Goal: Transaction & Acquisition: Purchase product/service

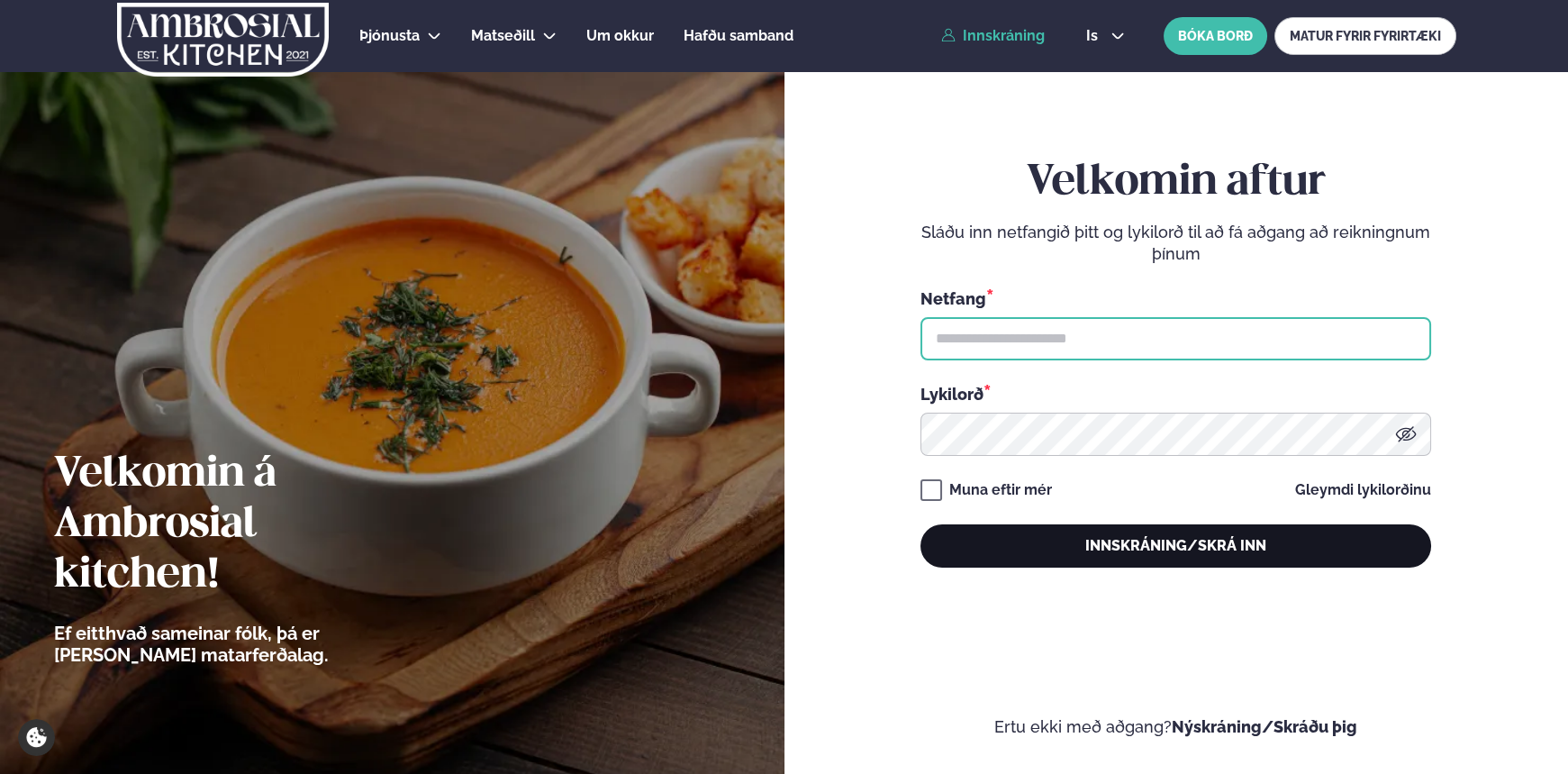
type input "**********"
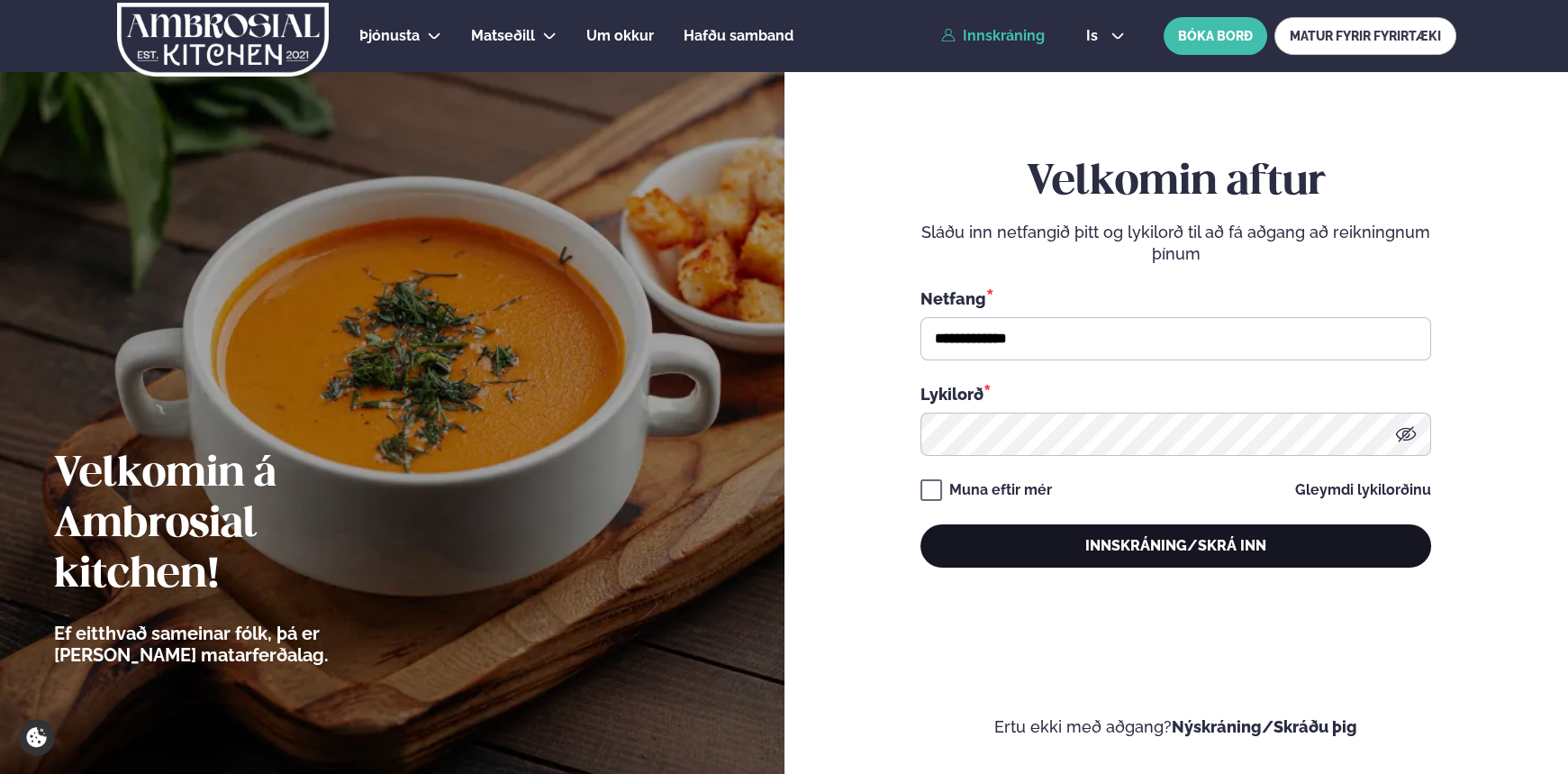
click at [1197, 563] on button "Innskráning/Skrá inn" at bounding box center [1176, 546] width 510 height 43
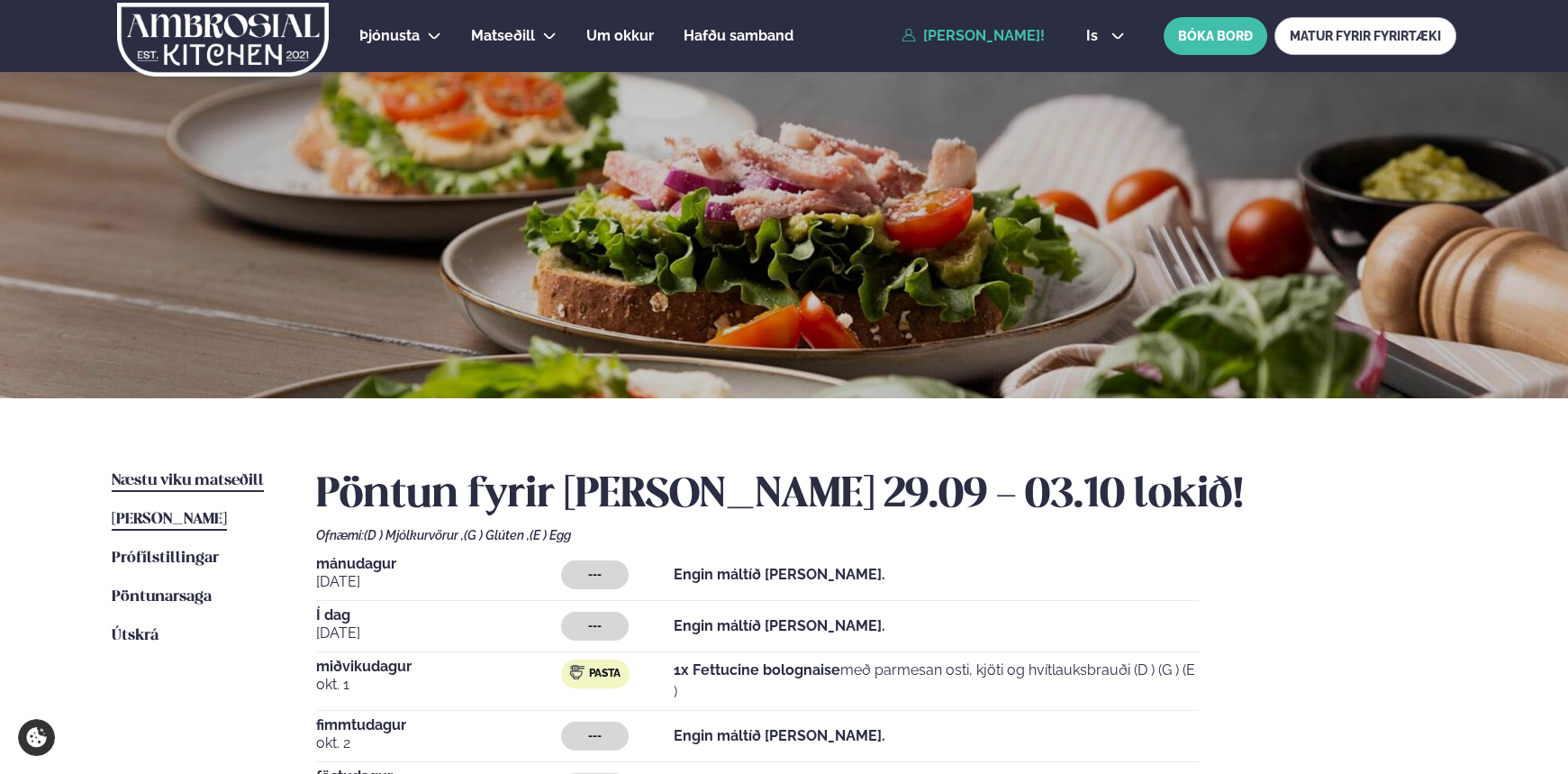
click at [188, 470] on link "Næstu [PERSON_NAME] matseðill Næsta vika" at bounding box center [188, 480] width 152 height 22
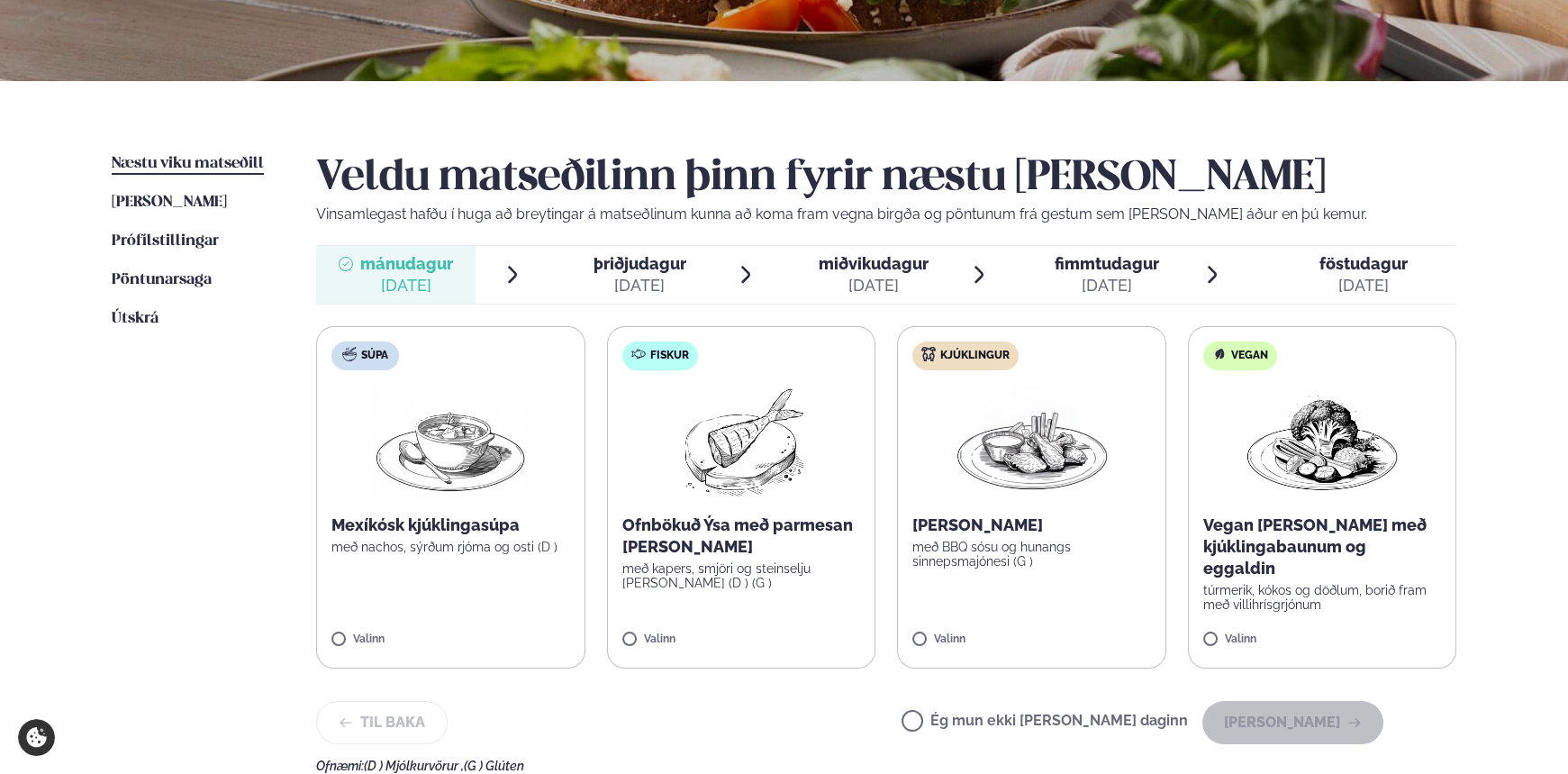
scroll to position [409, 0]
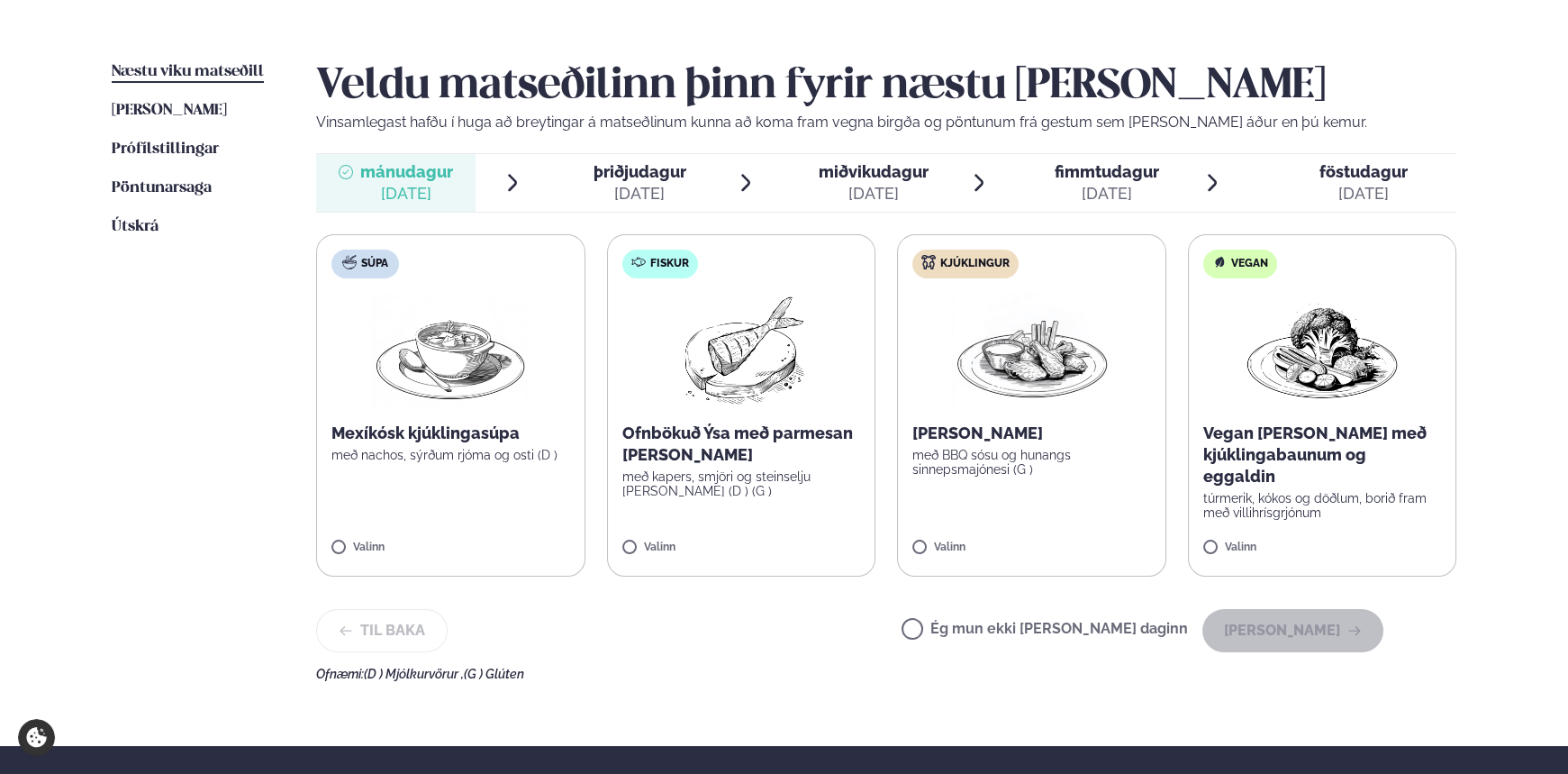
click at [925, 148] on div "Veldu matseðilinn þinn fyrir næstu [PERSON_NAME] Vinsamlegast hafðu í huga að b…" at bounding box center [886, 371] width 1140 height 620
click at [887, 171] on span "miðvikudagur" at bounding box center [873, 171] width 110 height 19
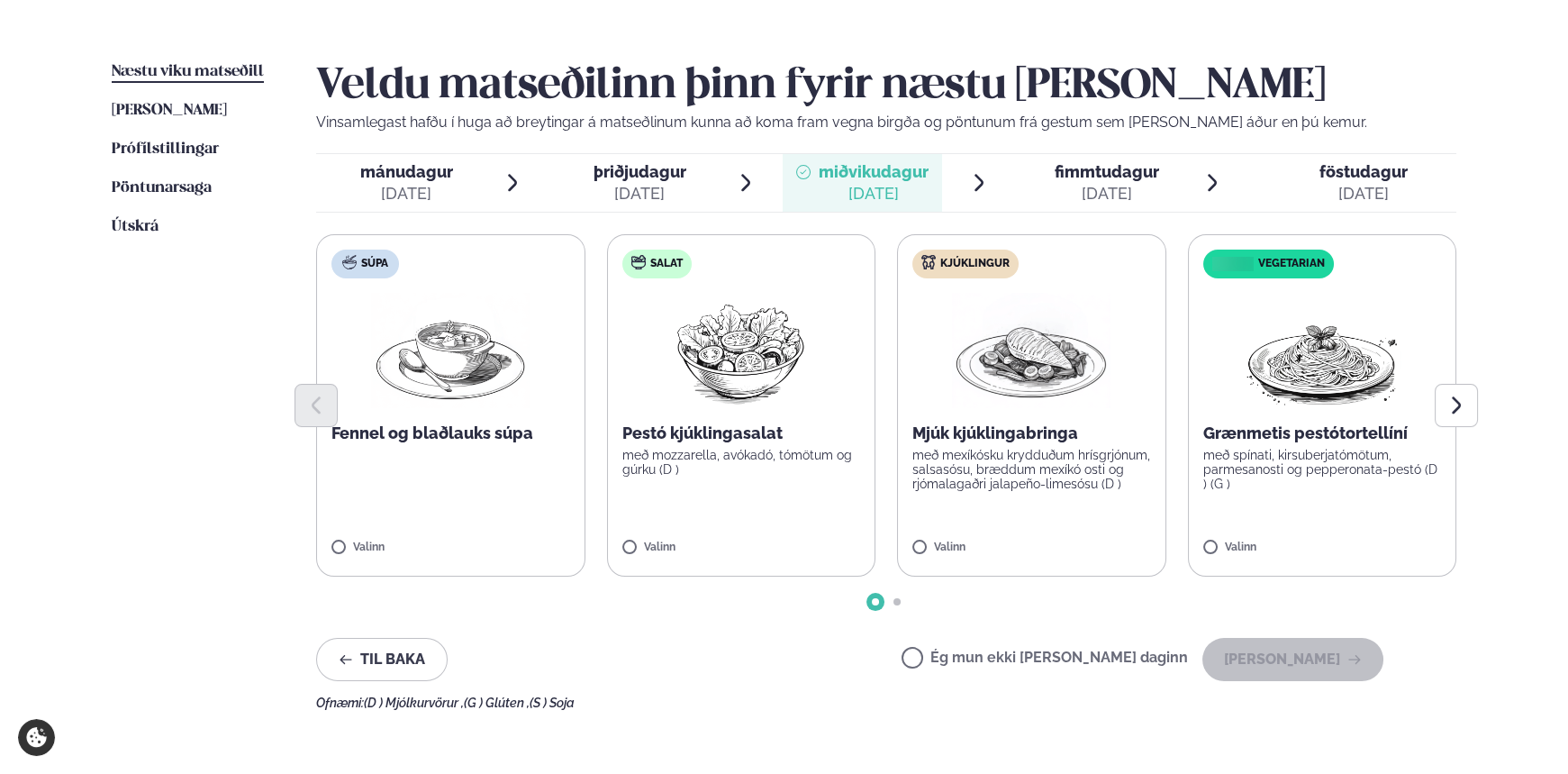
click at [1048, 332] on img at bounding box center [1032, 350] width 159 height 115
click at [1297, 661] on button "[PERSON_NAME]" at bounding box center [1293, 659] width 181 height 43
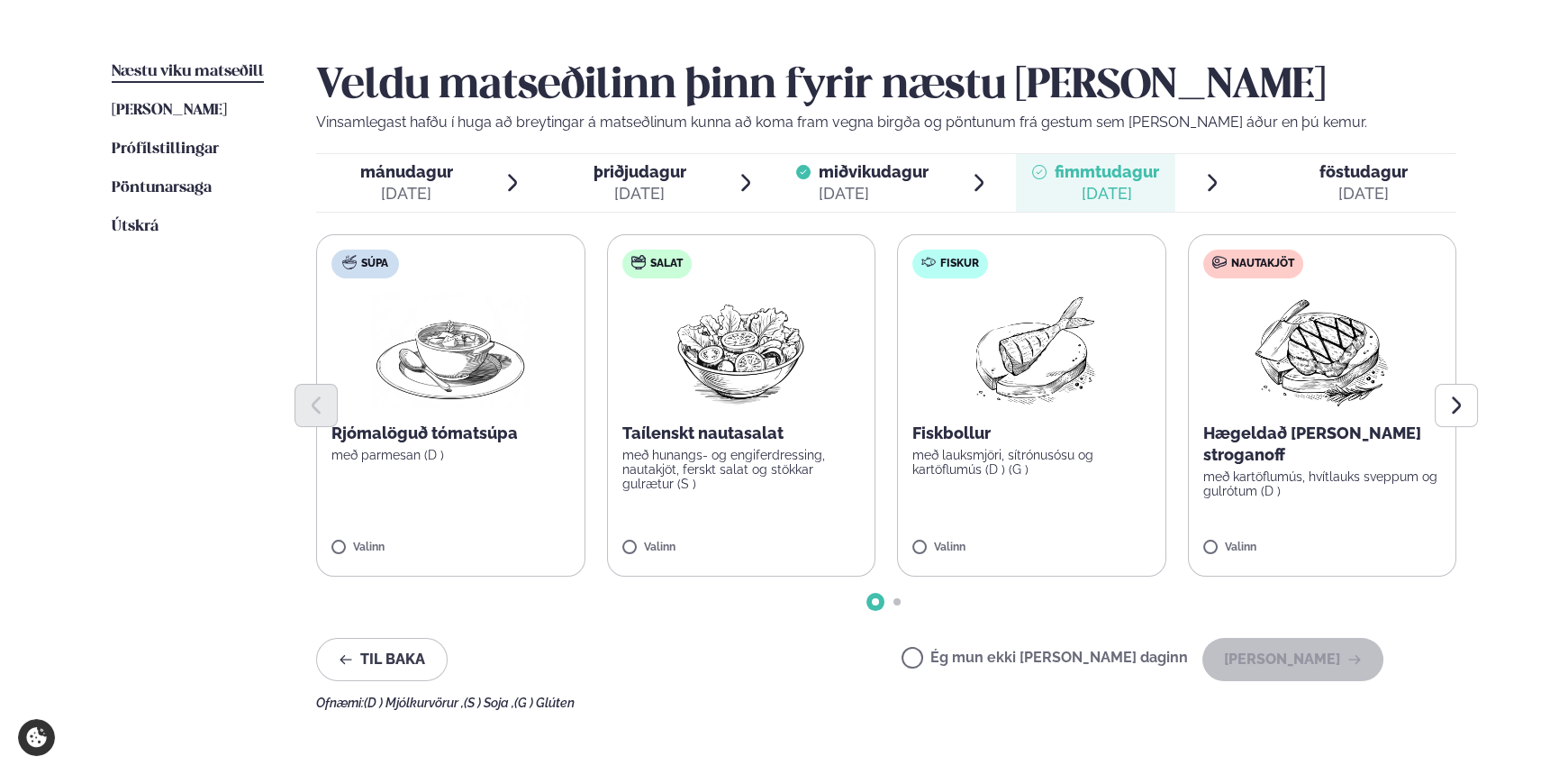
click at [435, 169] on span "mánudagur" at bounding box center [406, 171] width 93 height 19
